Goal: Task Accomplishment & Management: Manage account settings

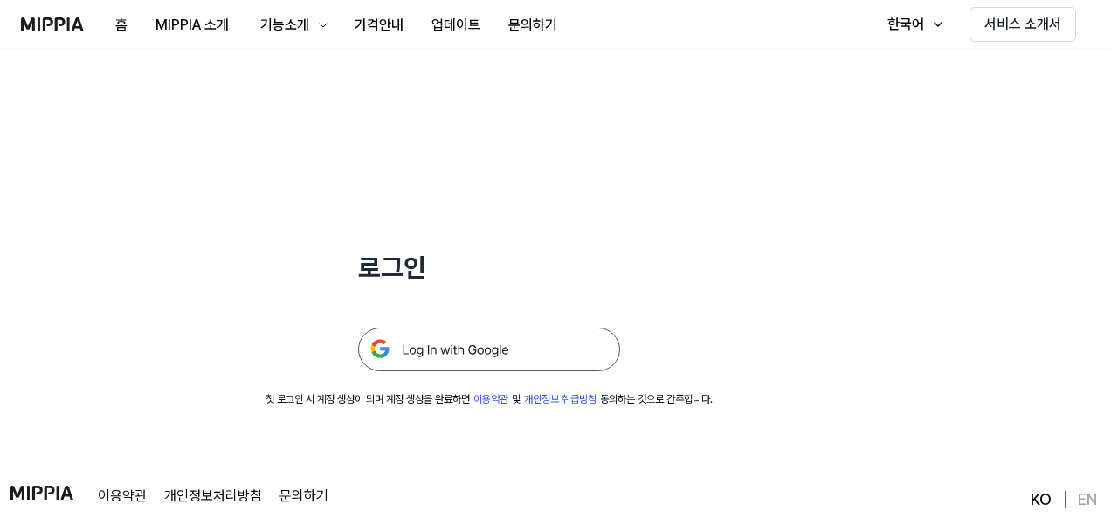
scroll to position [87, 0]
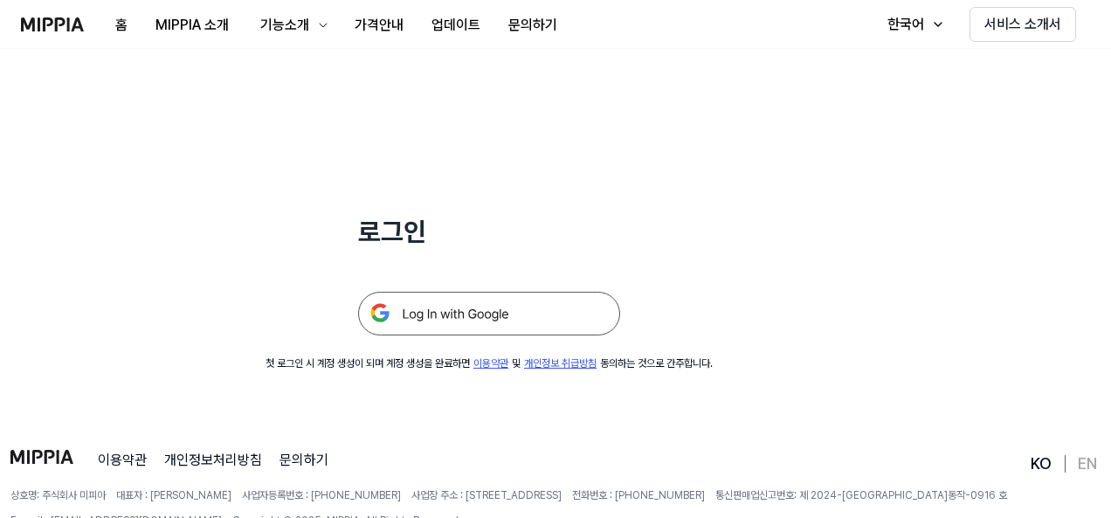
click at [516, 310] on img at bounding box center [489, 314] width 262 height 44
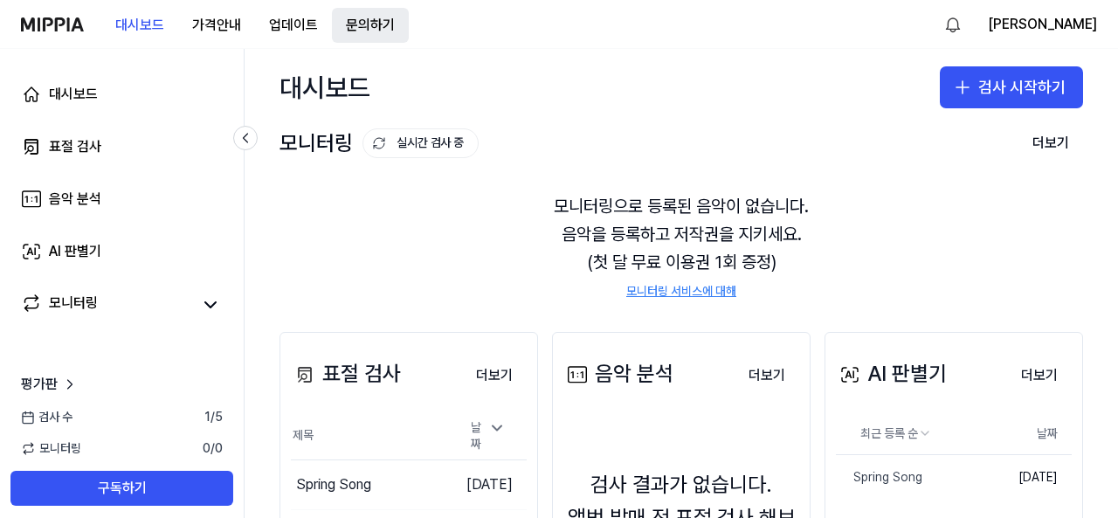
click at [372, 31] on button "문의하기" at bounding box center [370, 25] width 77 height 35
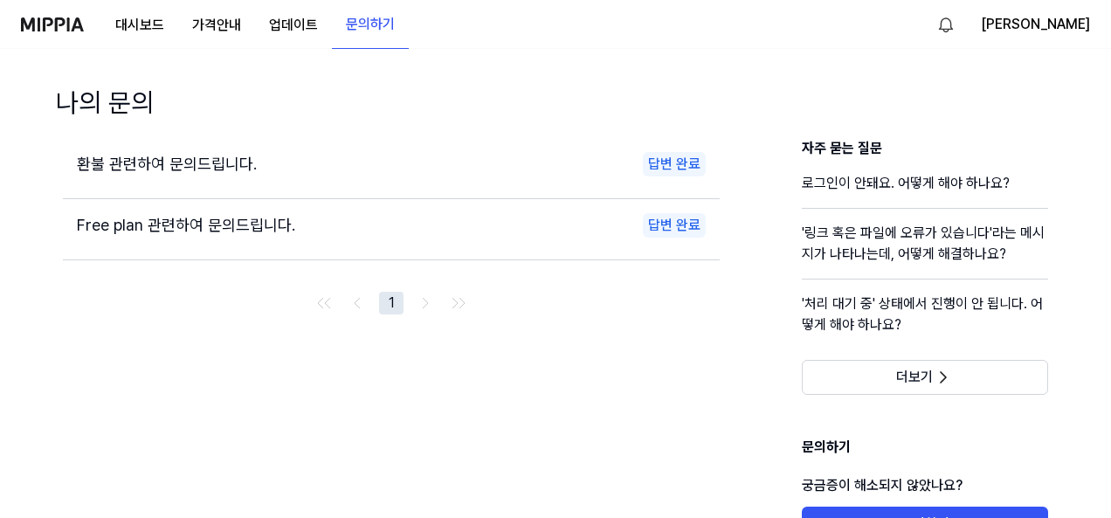
click at [217, 154] on div "환불 관련하여 문의드립니다." at bounding box center [244, 164] width 335 height 25
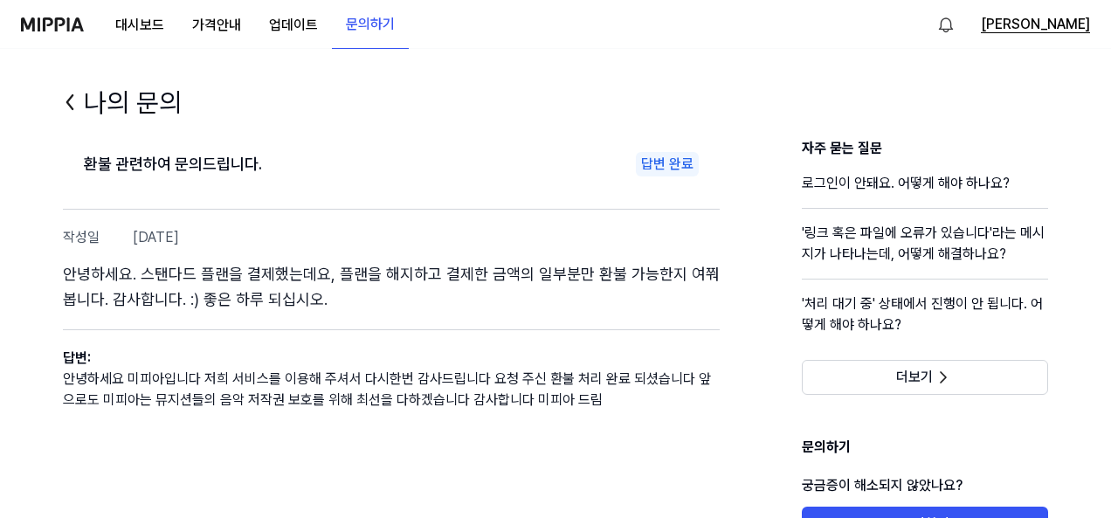
click at [1060, 17] on button "K Kim" at bounding box center [1035, 24] width 109 height 21
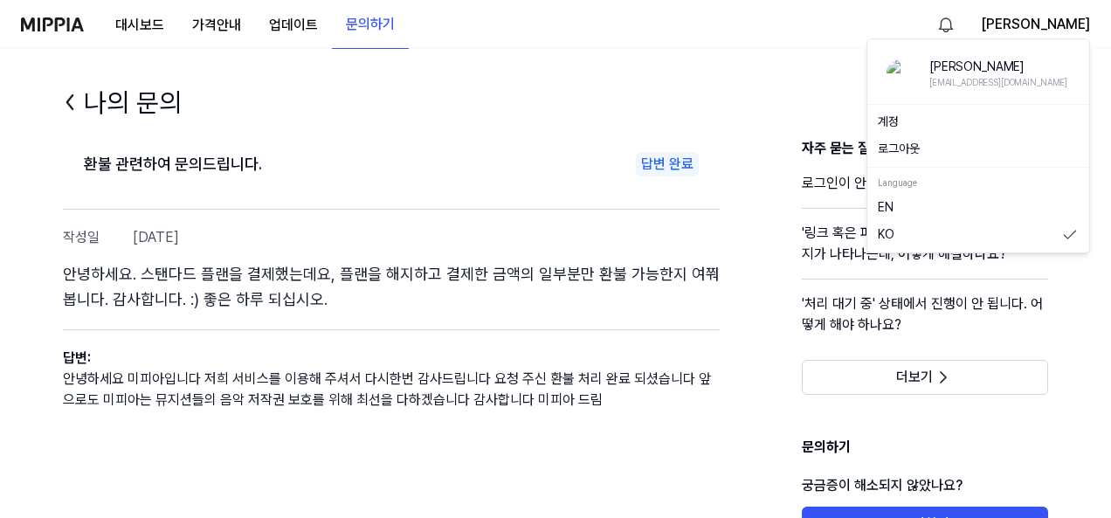
click at [945, 70] on div "K Kim" at bounding box center [998, 67] width 138 height 17
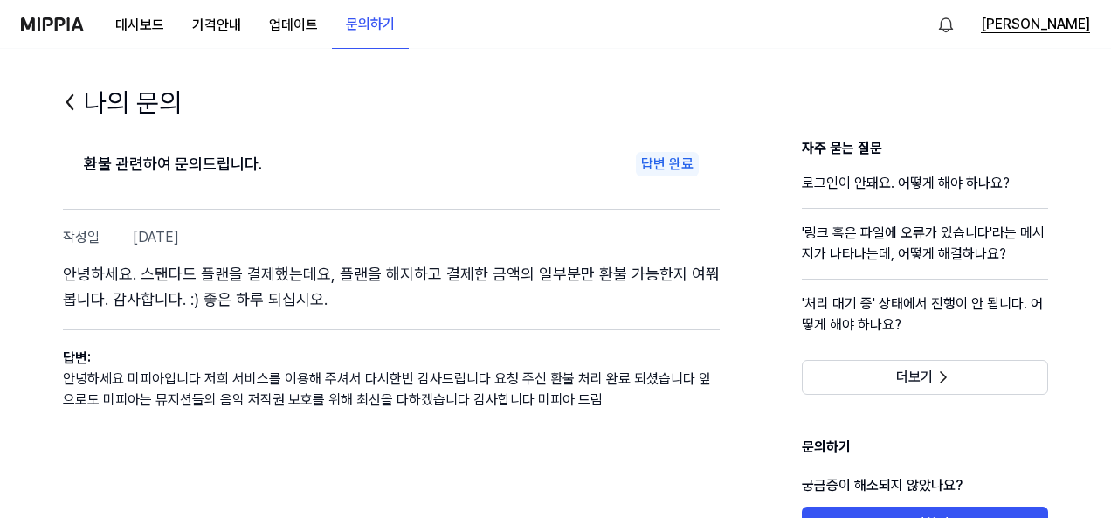
click at [1065, 29] on button "K Kim" at bounding box center [1035, 24] width 109 height 21
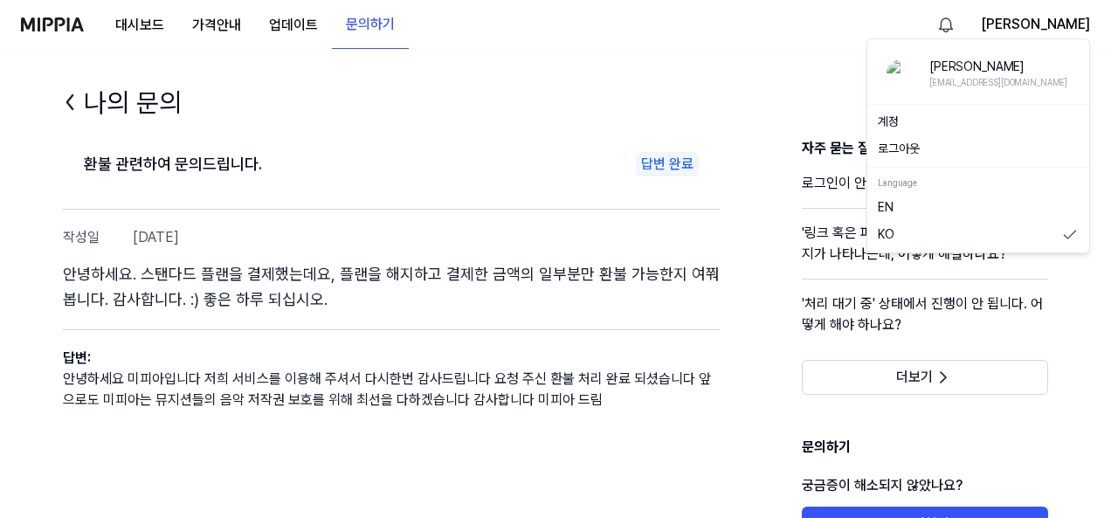
click at [892, 123] on link "계정" at bounding box center [978, 122] width 201 height 17
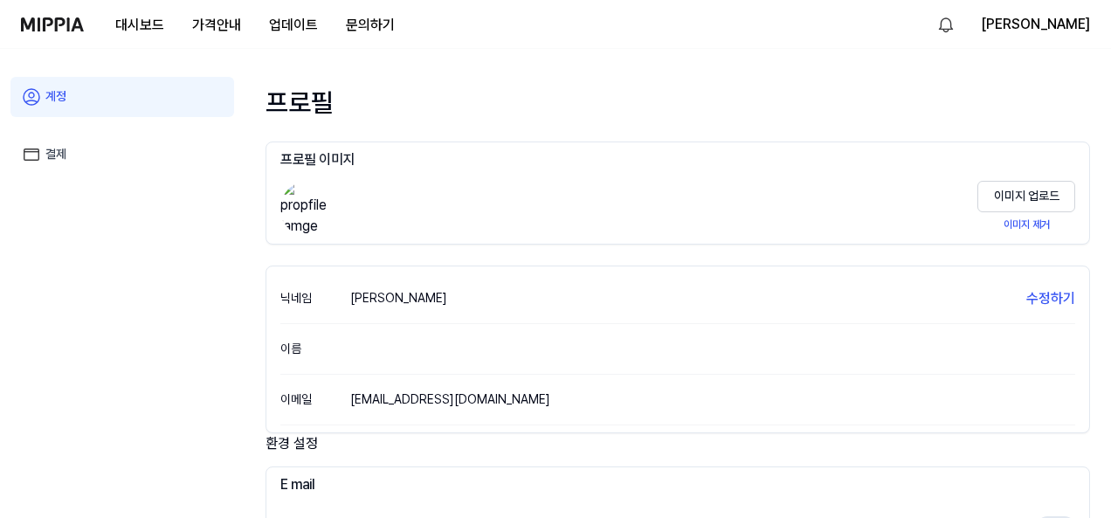
click at [51, 145] on link "결제" at bounding box center [122, 154] width 224 height 40
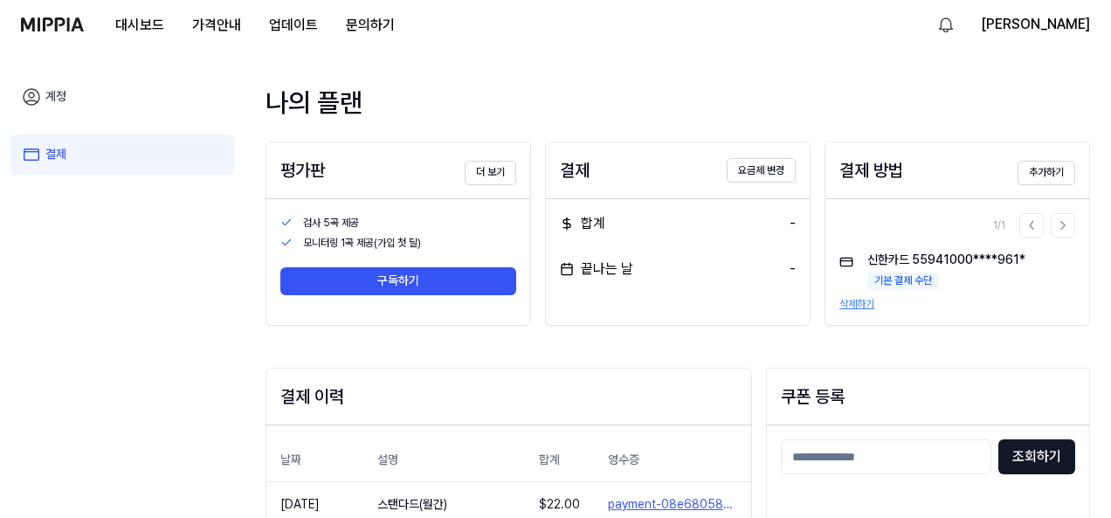
click at [863, 302] on button "삭제하기" at bounding box center [856, 304] width 35 height 15
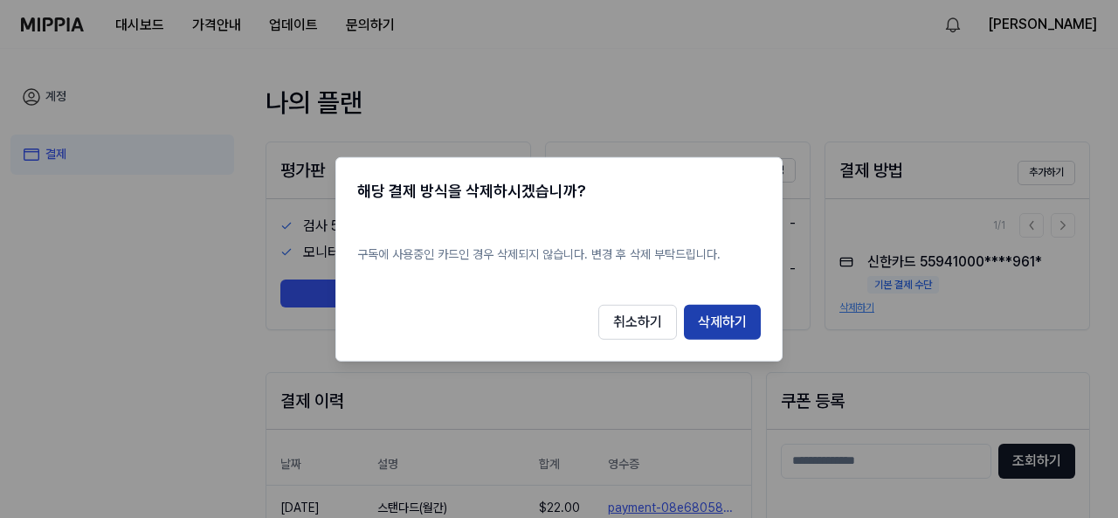
click at [713, 314] on button "삭제하기" at bounding box center [722, 322] width 77 height 35
click at [732, 326] on button "삭제하기" at bounding box center [722, 322] width 77 height 35
click at [653, 327] on button "취소하기" at bounding box center [637, 322] width 79 height 35
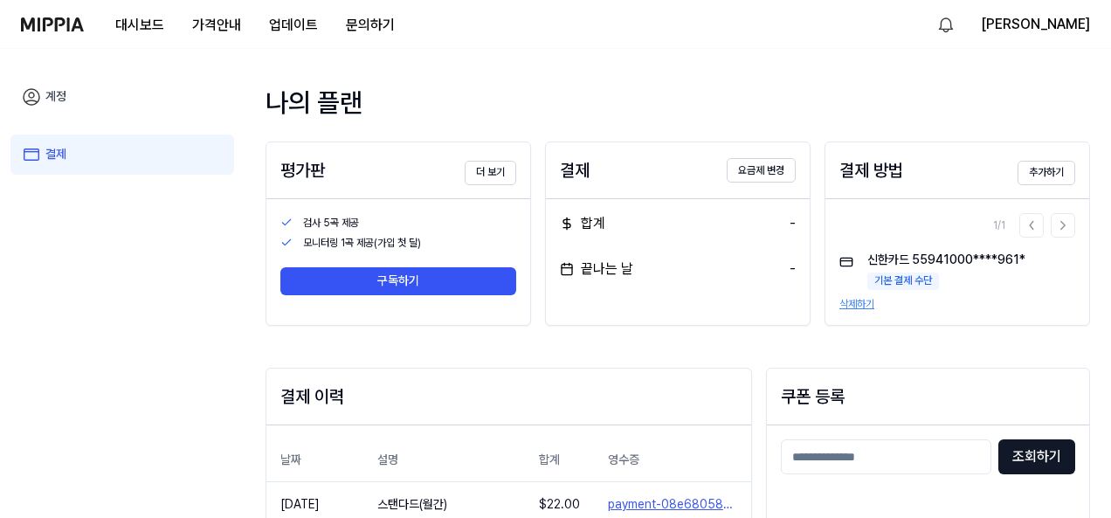
click at [864, 310] on button "삭제하기" at bounding box center [856, 304] width 35 height 15
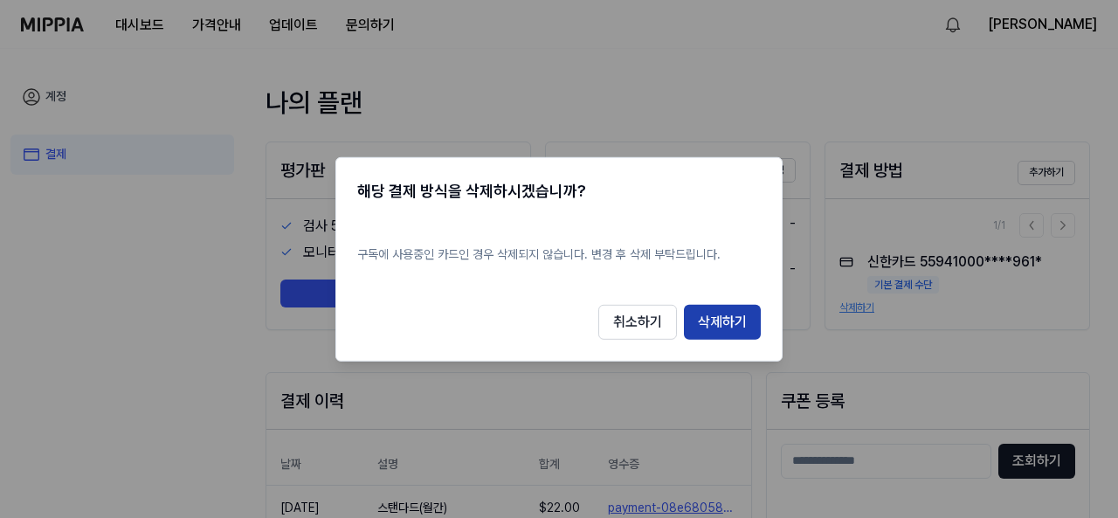
click at [732, 320] on button "삭제하기" at bounding box center [722, 322] width 77 height 35
click at [637, 312] on button "취소하기" at bounding box center [637, 322] width 79 height 35
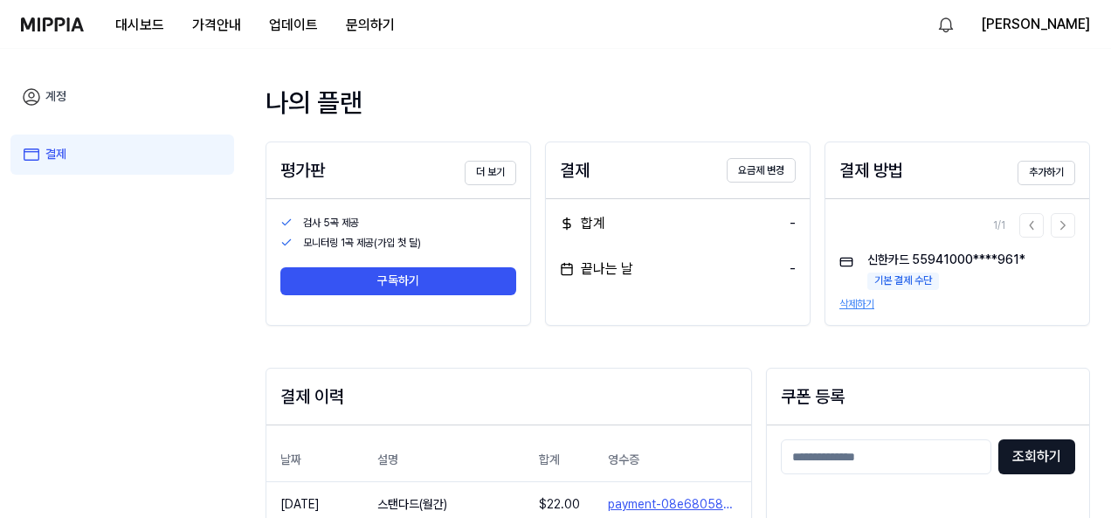
click at [924, 265] on div "신한카드 55941000****961* 기본 결제 수단" at bounding box center [946, 270] width 158 height 38
click at [905, 289] on div "기본 결제 수단" at bounding box center [903, 280] width 72 height 17
click at [906, 268] on div "신한카드 55941000****961* 기본 결제 수단" at bounding box center [946, 270] width 158 height 38
click at [876, 166] on div "결제 방법" at bounding box center [871, 170] width 64 height 28
click at [573, 174] on div "결제" at bounding box center [575, 170] width 30 height 28
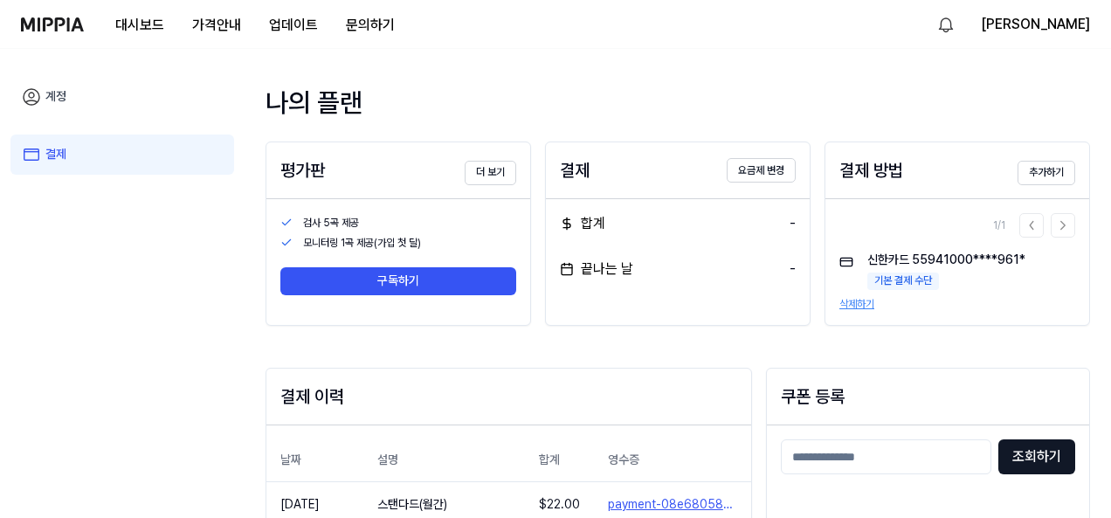
click at [615, 273] on div "끝나는 날" at bounding box center [596, 268] width 73 height 21
click at [587, 221] on div "합계" at bounding box center [582, 223] width 45 height 21
click at [1071, 24] on button "K Kim" at bounding box center [1035, 24] width 109 height 21
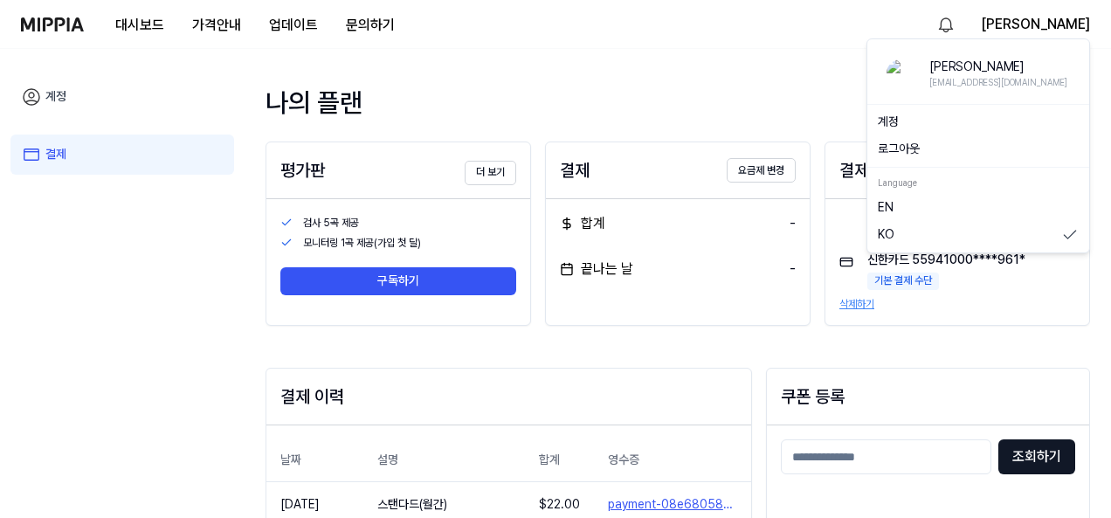
click at [926, 142] on button "로그아웃" at bounding box center [978, 149] width 201 height 17
